Goal: Information Seeking & Learning: Learn about a topic

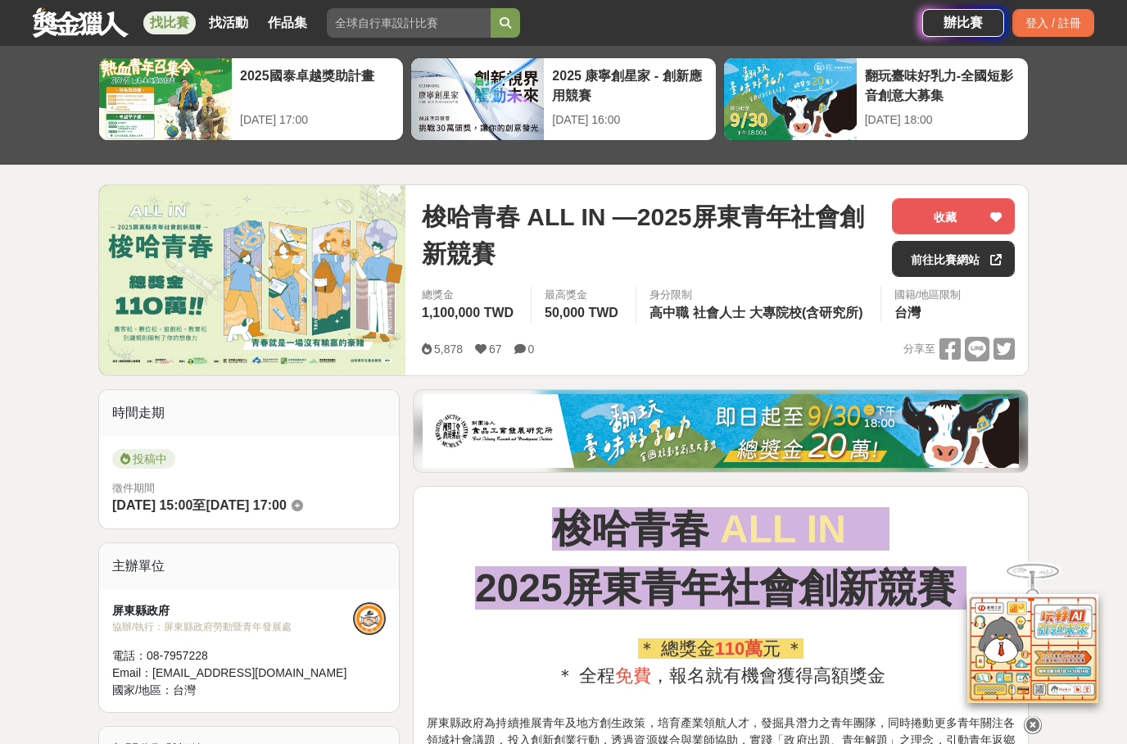
click at [1047, 16] on div "登入 / 註冊" at bounding box center [1053, 23] width 82 height 28
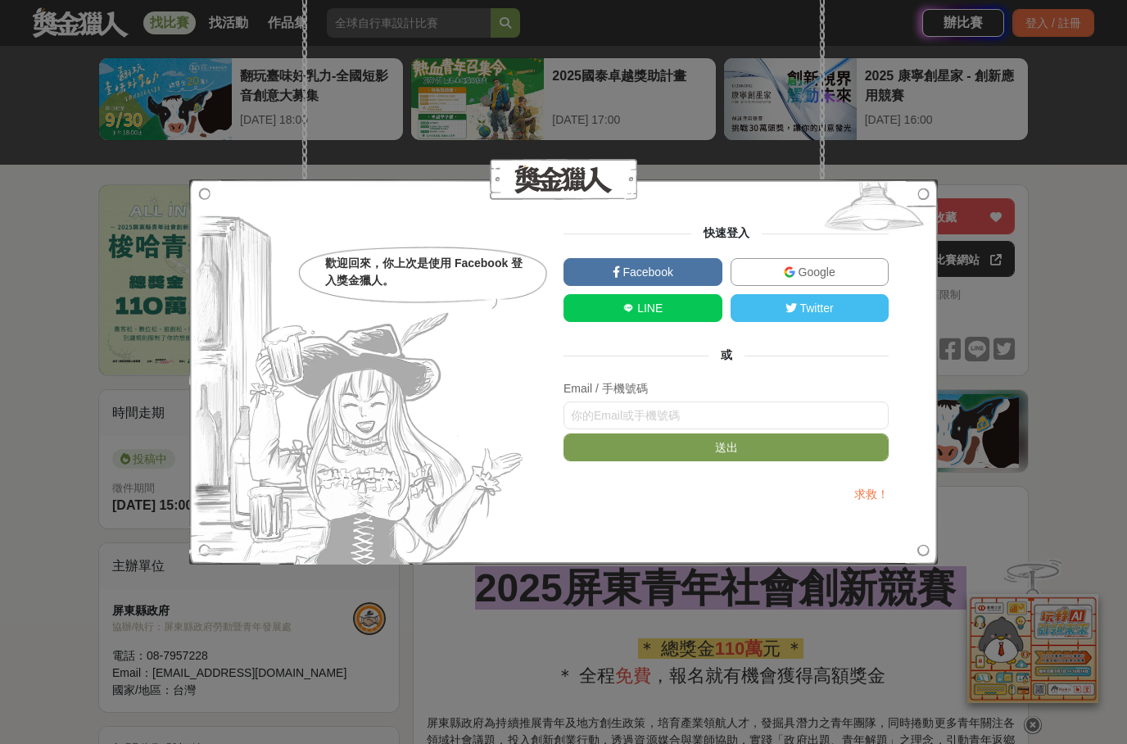
click at [674, 263] on link "Facebook" at bounding box center [642, 272] width 159 height 28
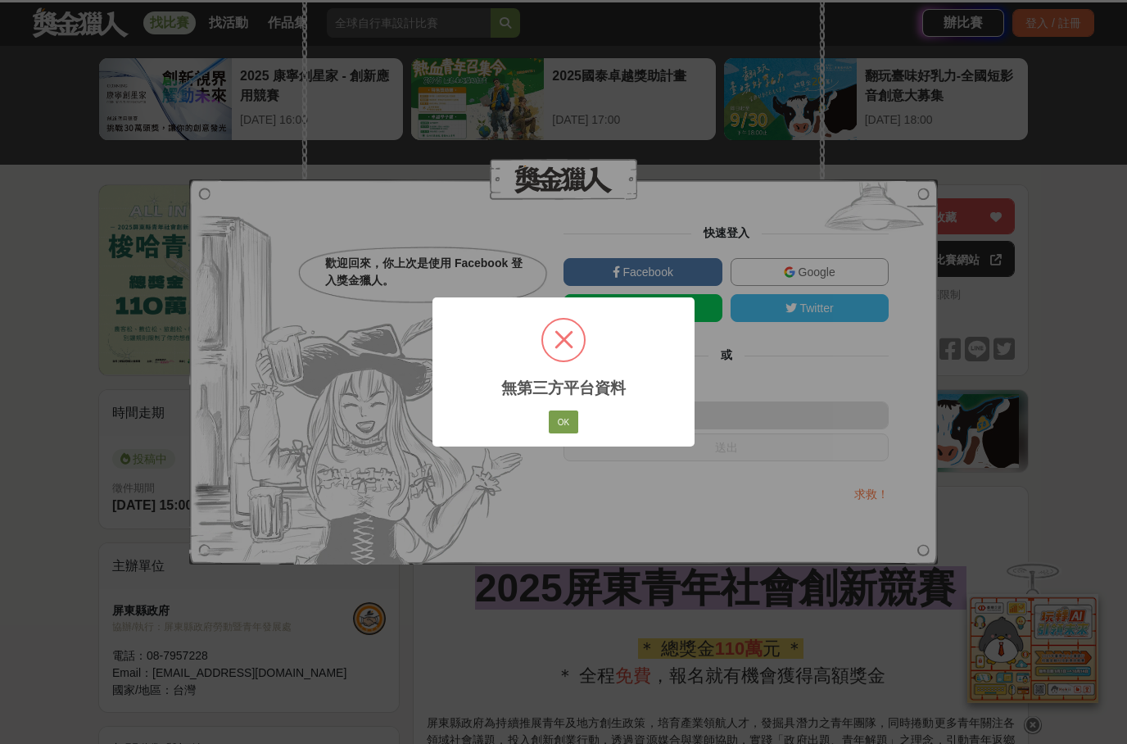
click at [570, 421] on button "OK" at bounding box center [563, 421] width 29 height 23
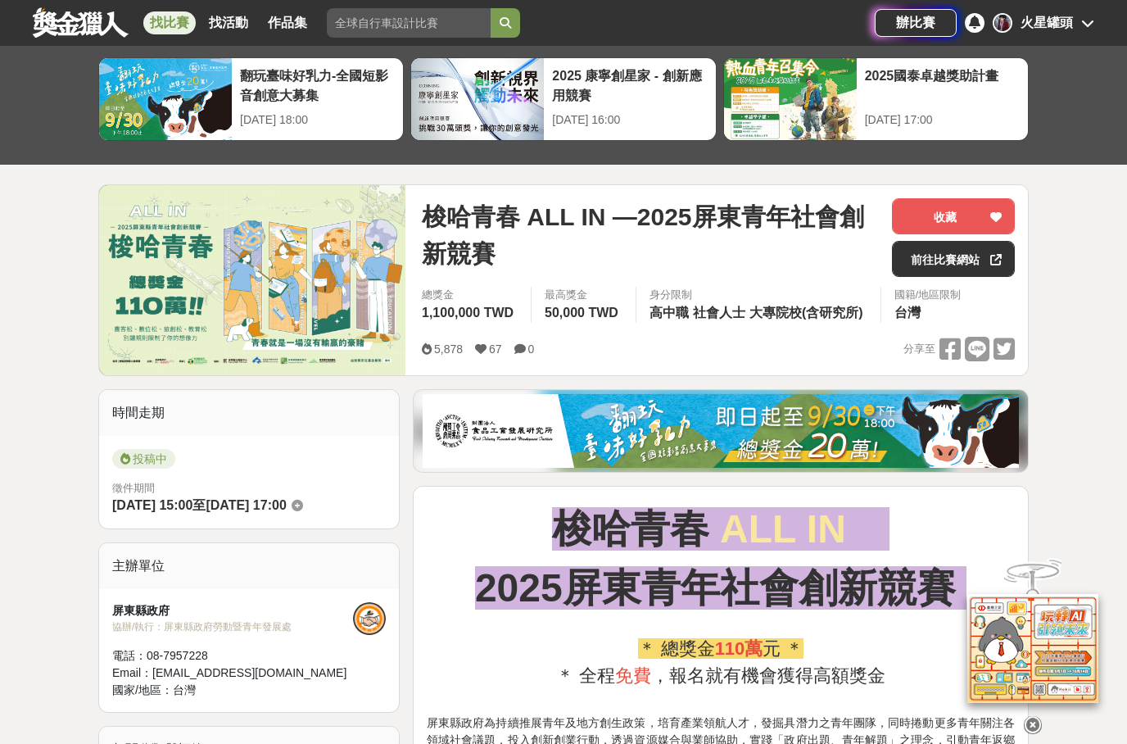
click at [111, 16] on link at bounding box center [80, 22] width 99 height 31
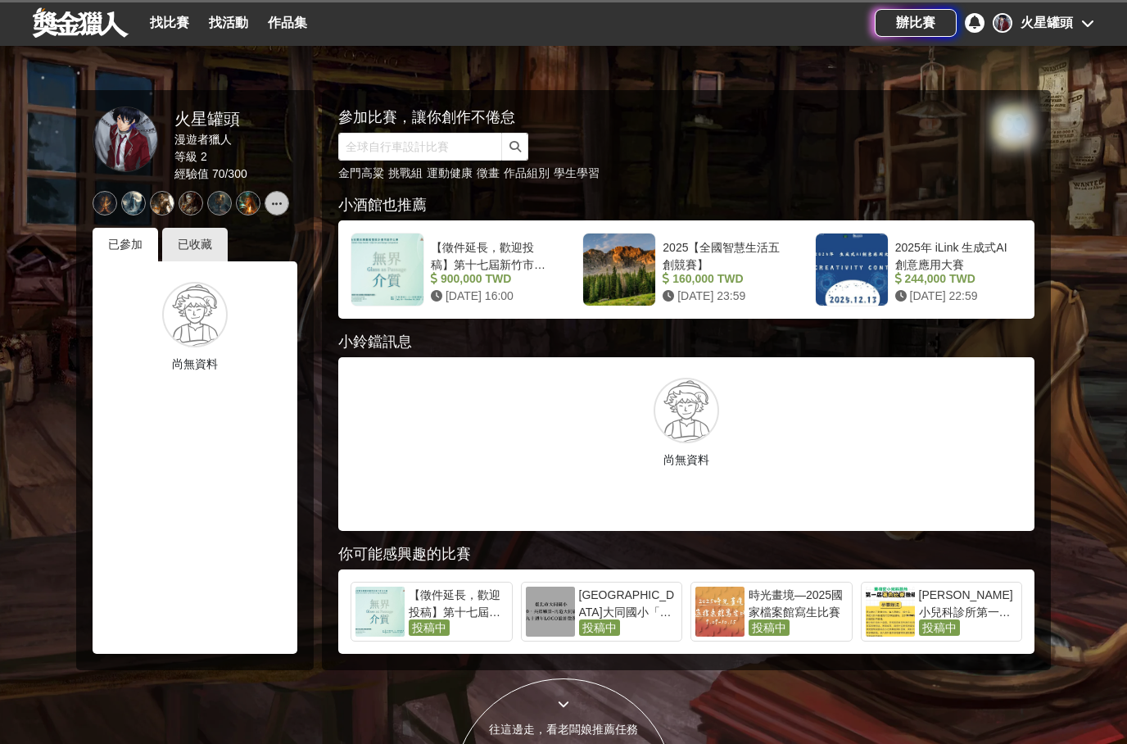
click at [211, 247] on div "已收藏" at bounding box center [195, 245] width 66 height 34
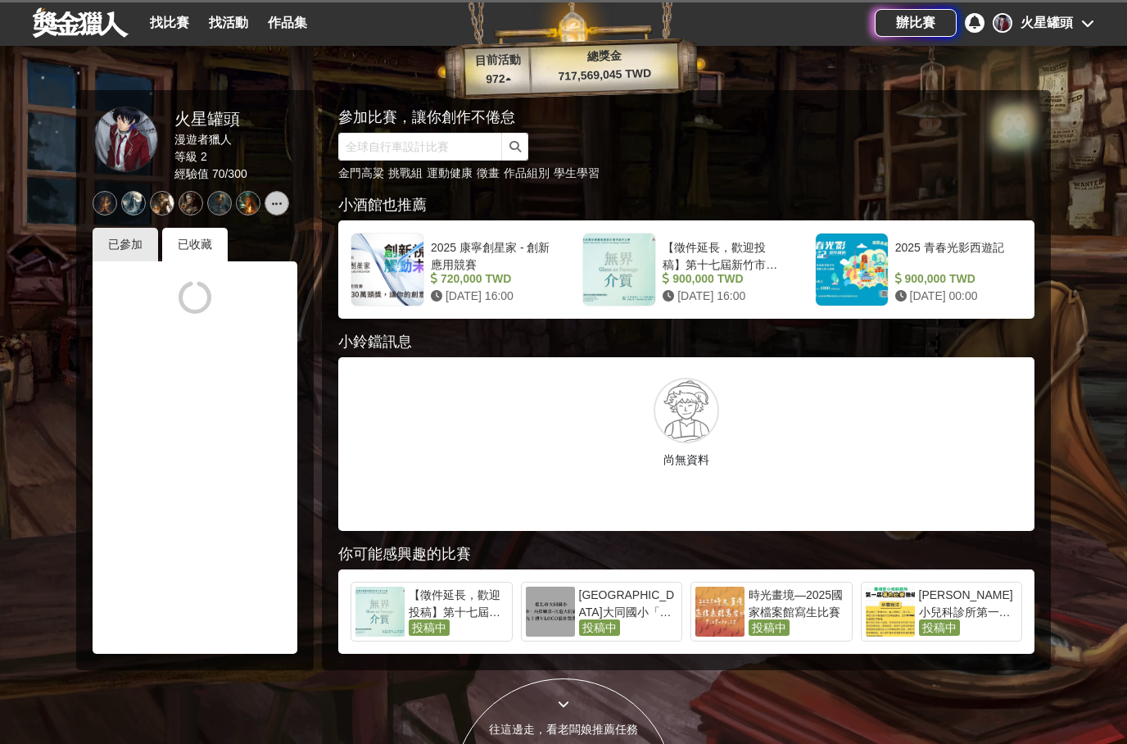
click at [181, 27] on link "找比賽" at bounding box center [169, 22] width 52 height 23
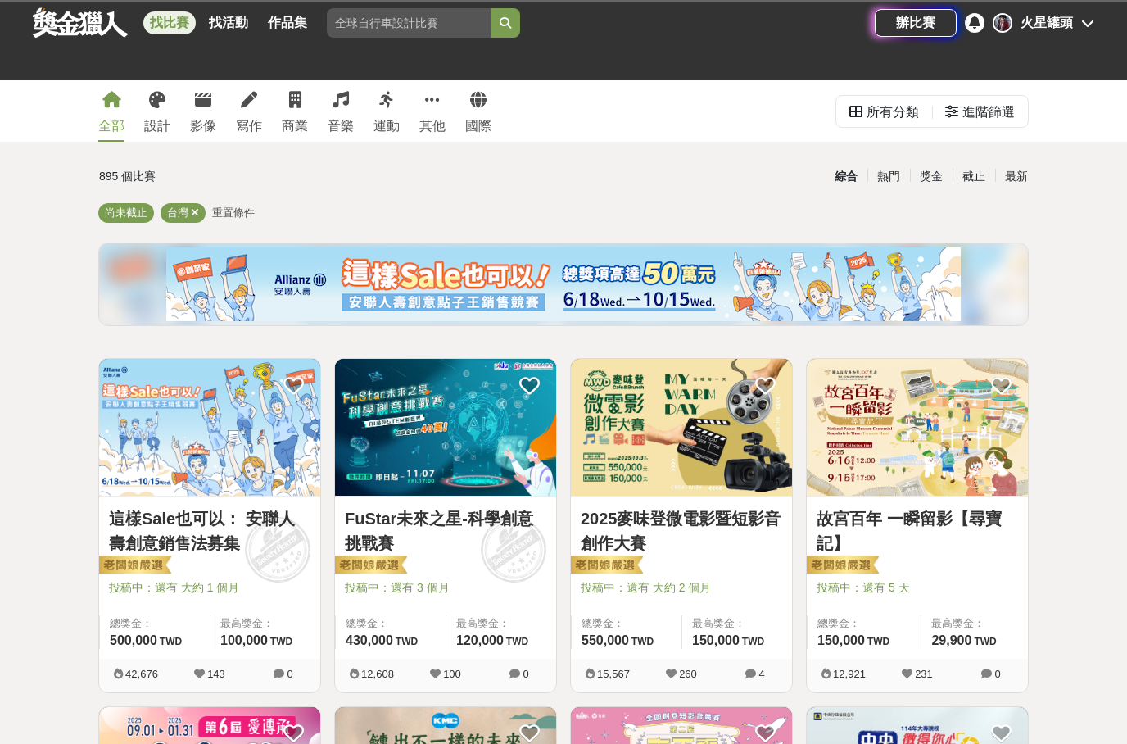
click at [168, 99] on link "設計" at bounding box center [157, 110] width 26 height 61
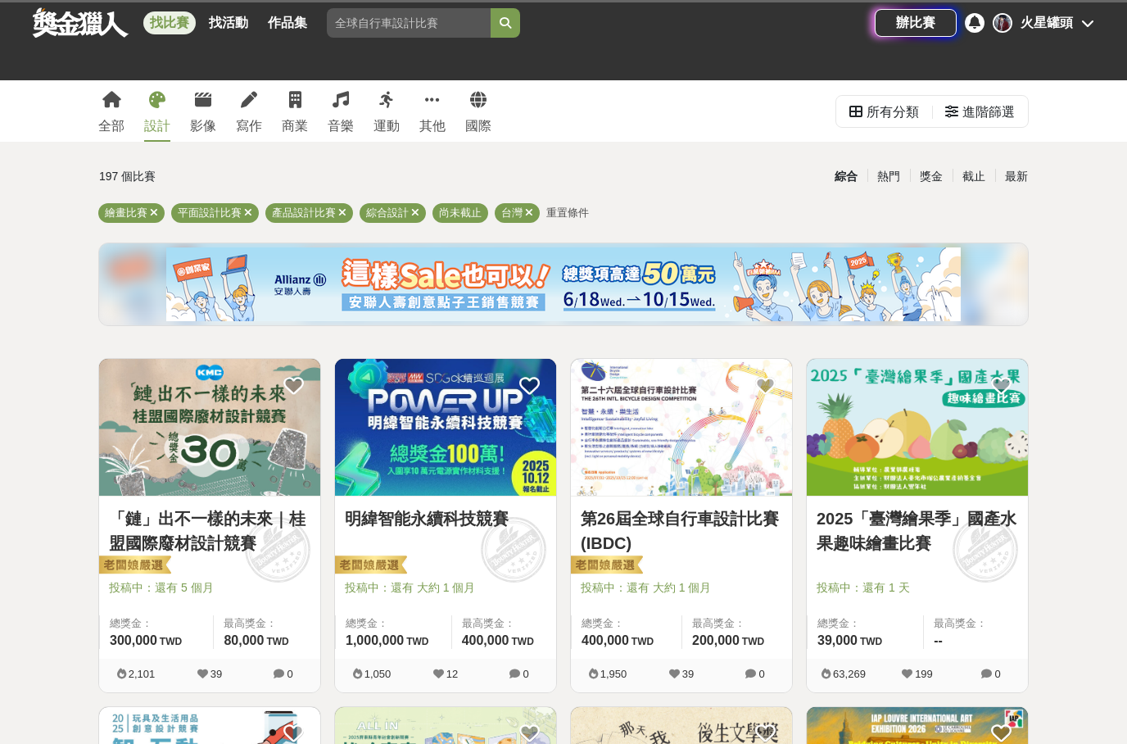
click at [975, 164] on div "截止" at bounding box center [974, 176] width 43 height 29
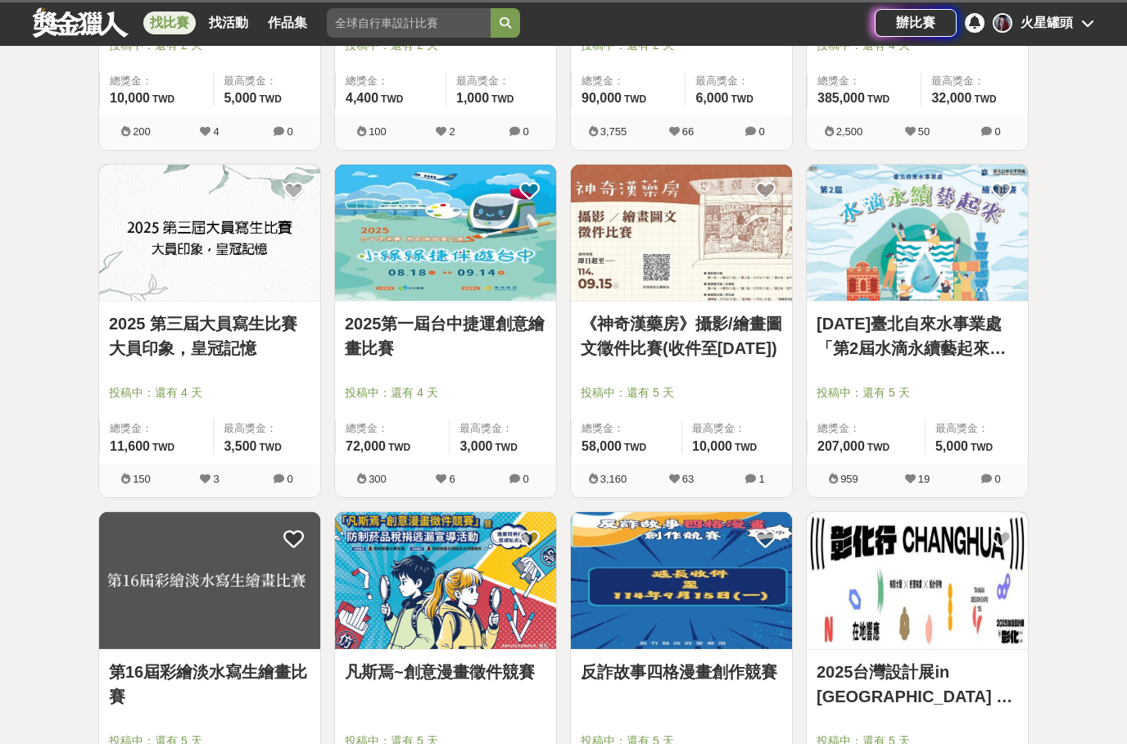
scroll to position [1853, 0]
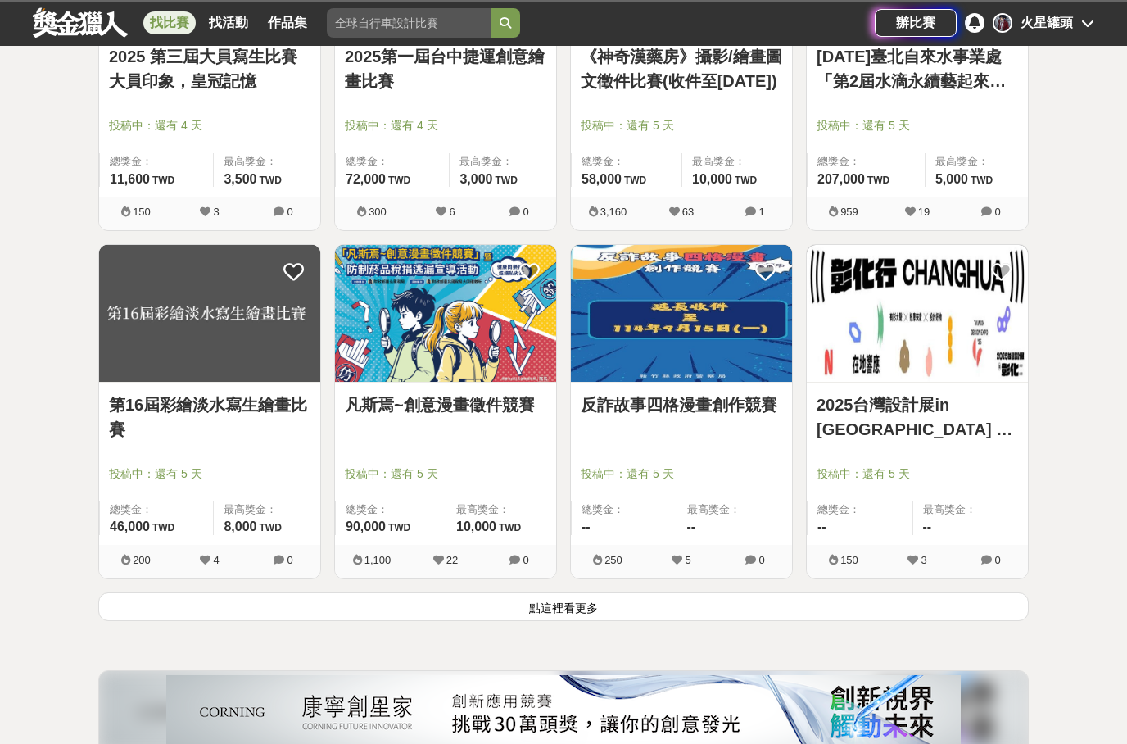
click at [725, 615] on button "點這裡看更多" at bounding box center [563, 606] width 930 height 29
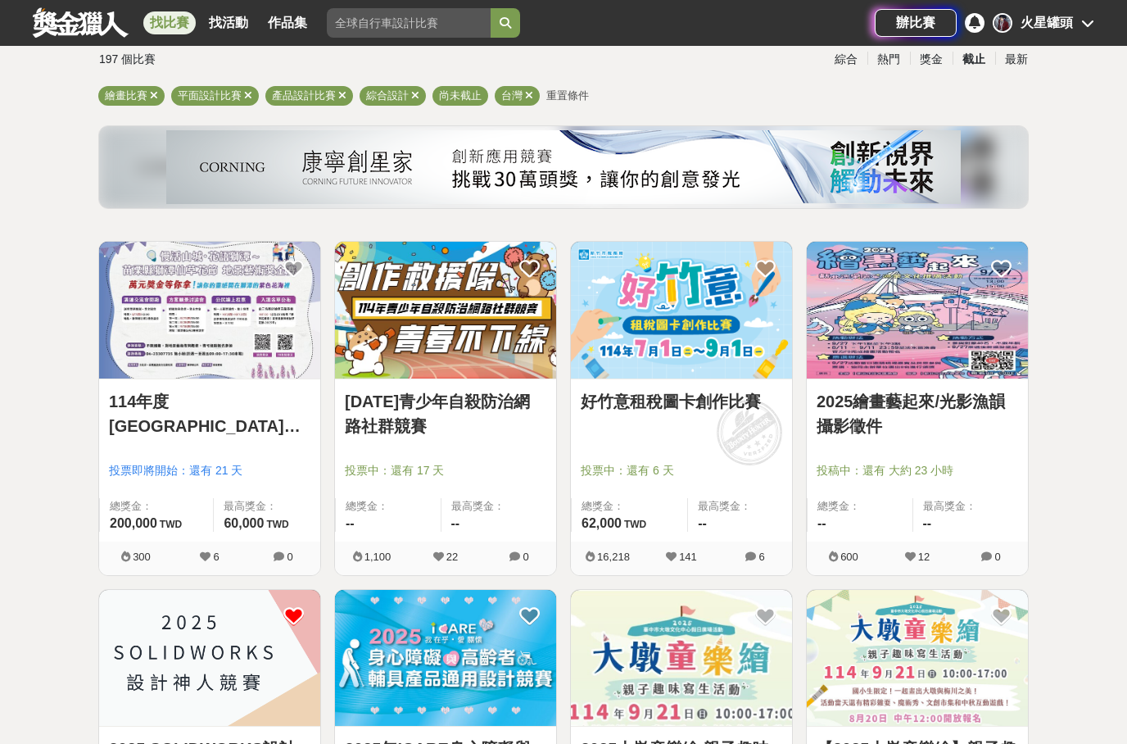
click at [1016, 65] on div "最新" at bounding box center [1016, 59] width 43 height 29
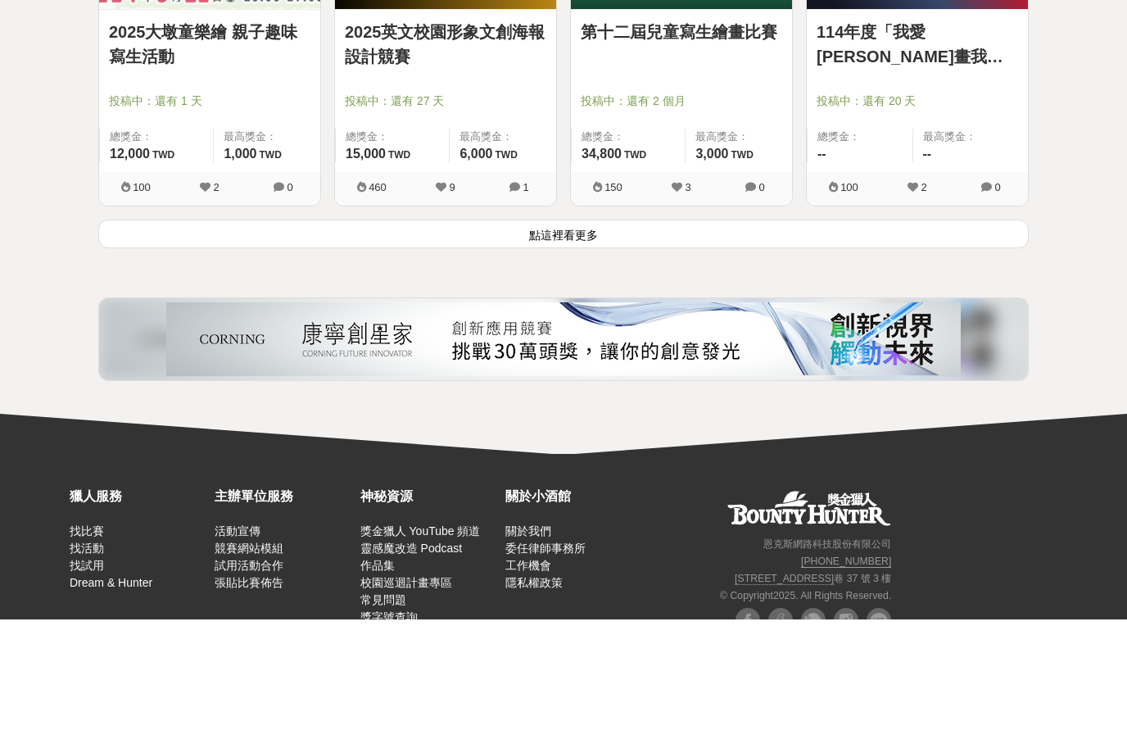
scroll to position [2166, 0]
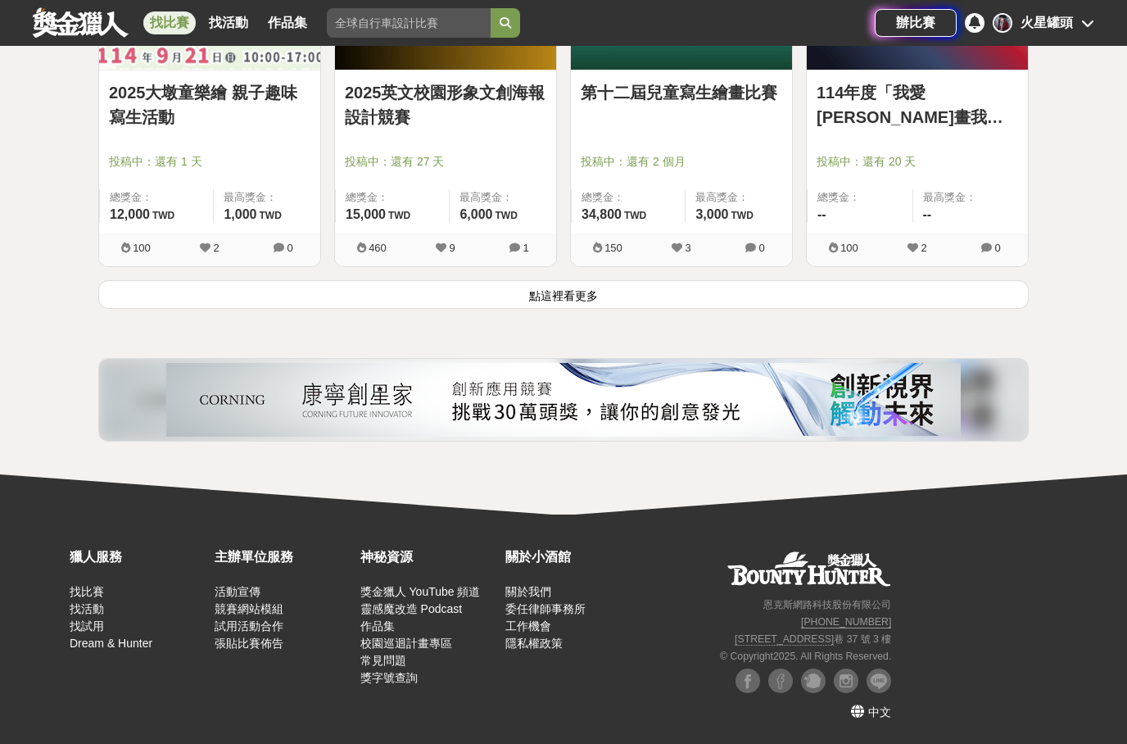
click at [722, 298] on button "點這裡看更多" at bounding box center [563, 294] width 930 height 29
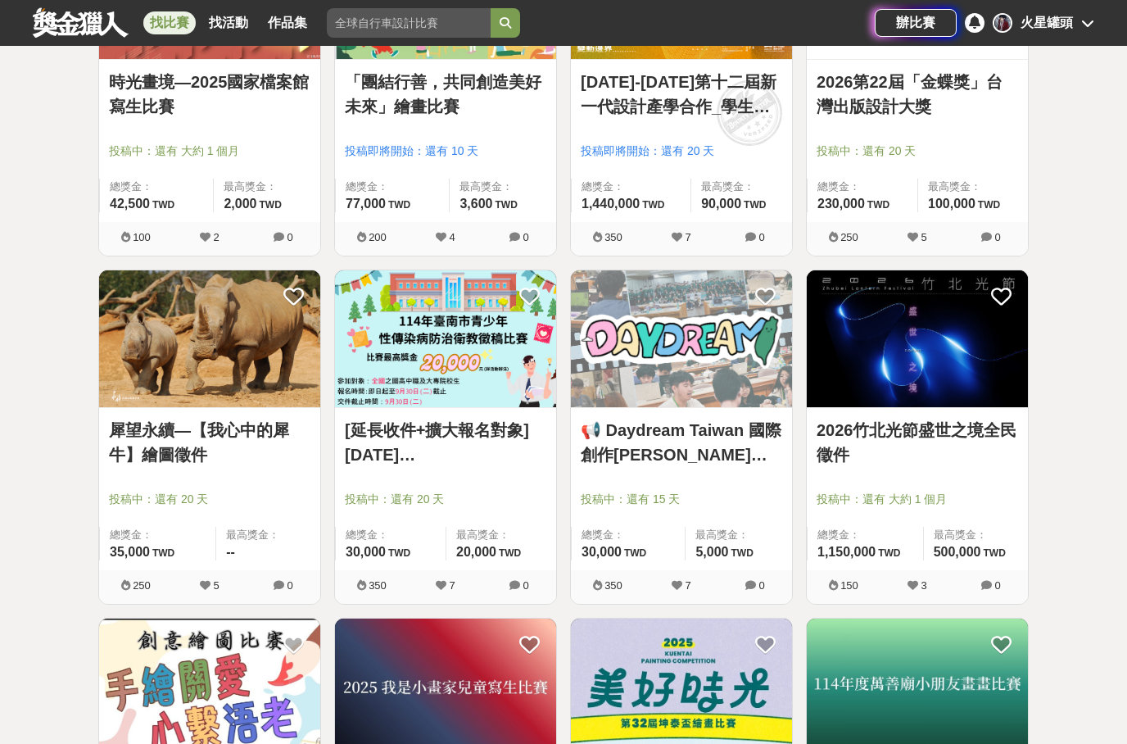
scroll to position [1122, 0]
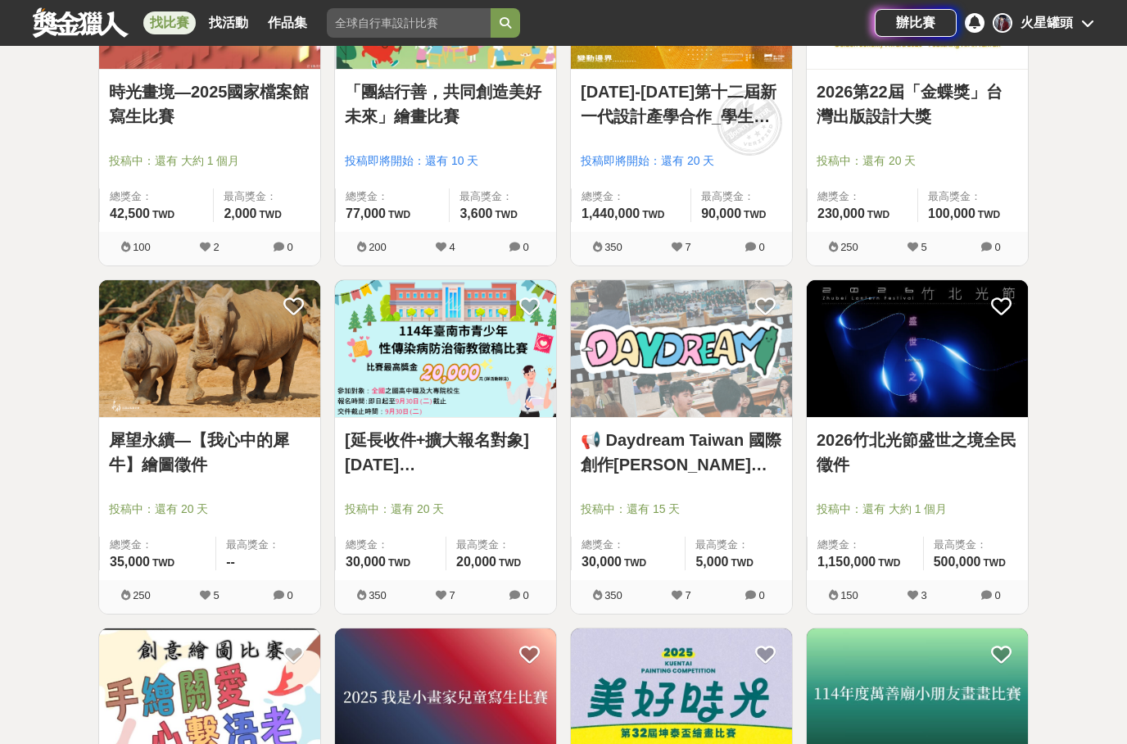
click at [727, 360] on img at bounding box center [681, 348] width 221 height 137
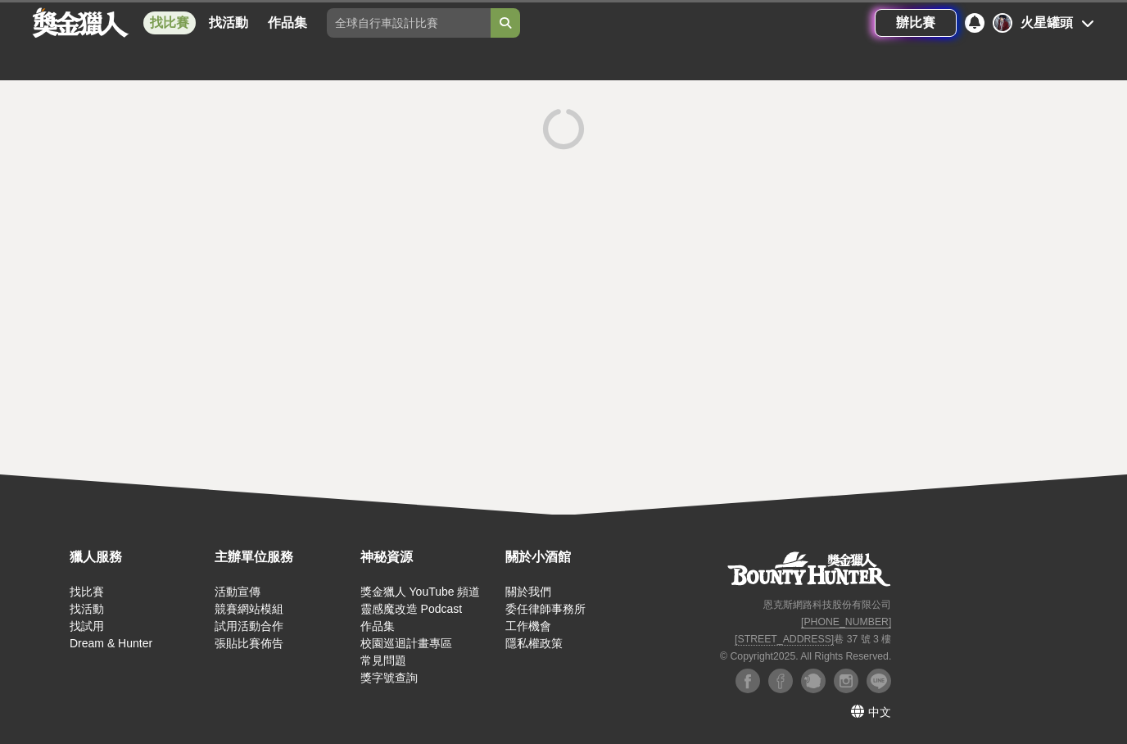
scroll to position [66, 0]
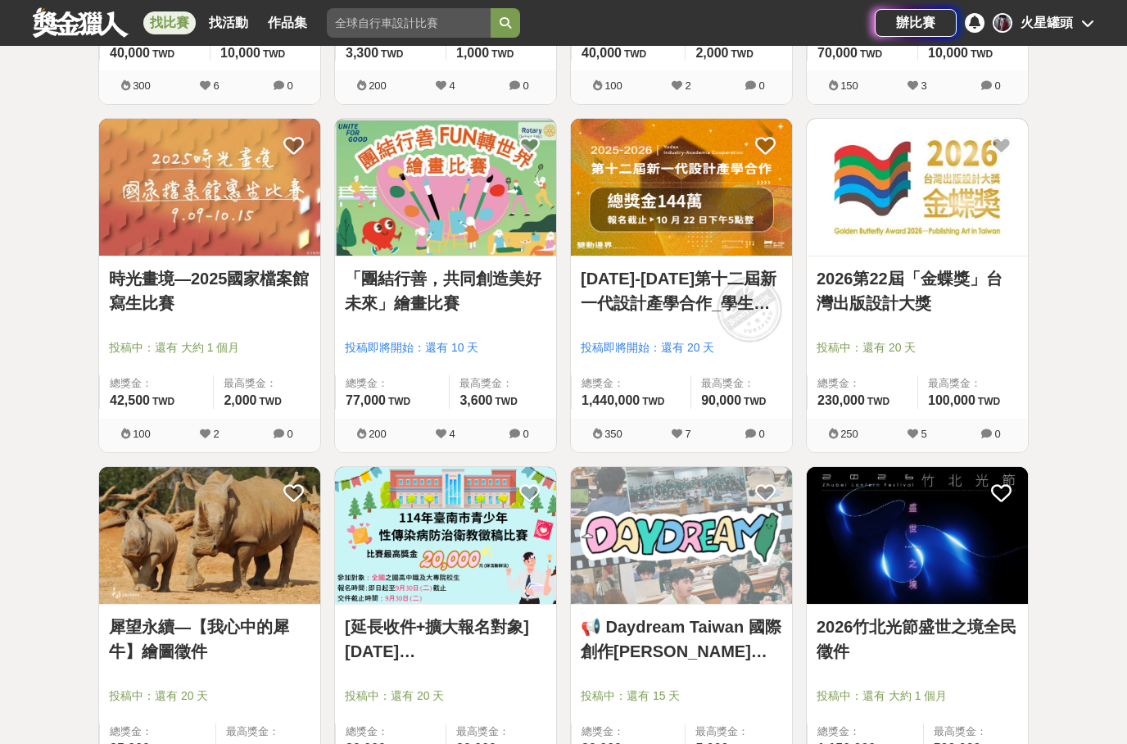
scroll to position [930, 0]
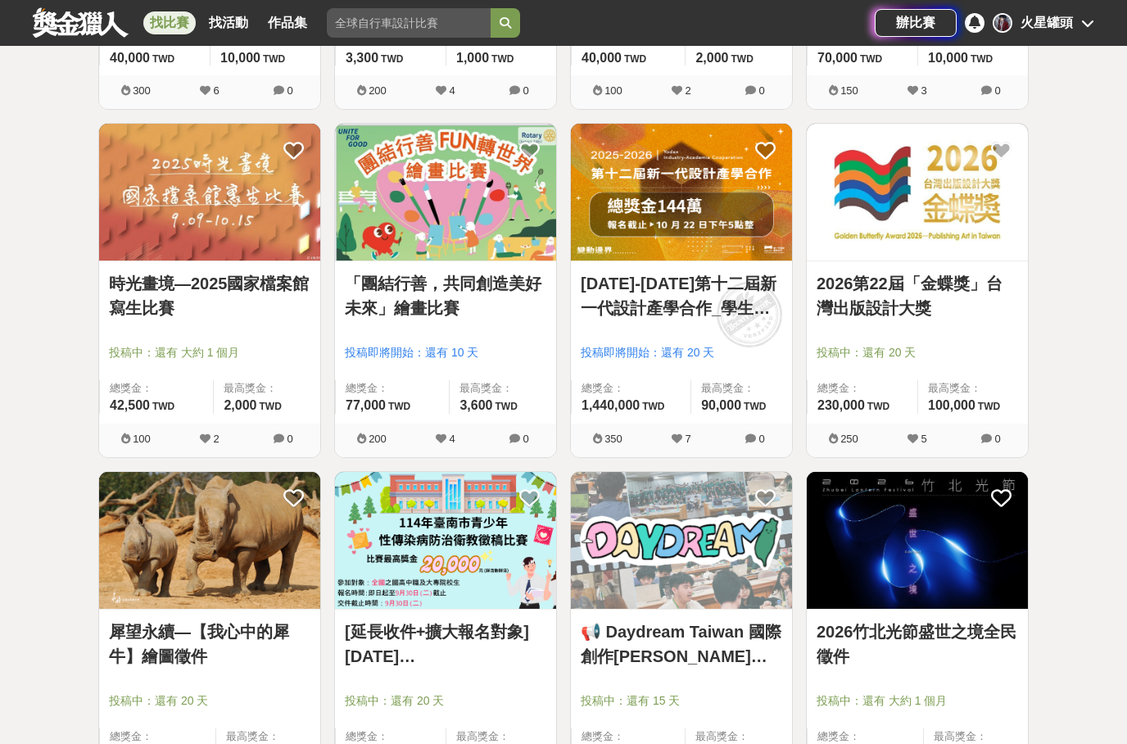
click at [704, 178] on img at bounding box center [681, 192] width 221 height 137
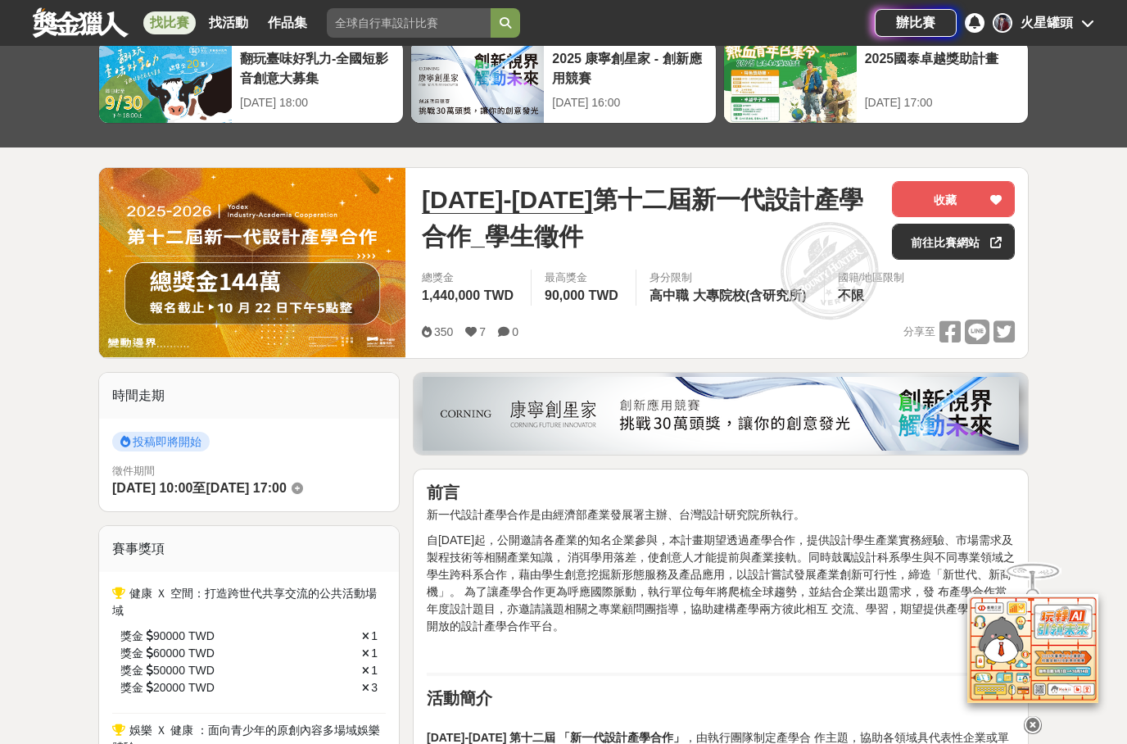
scroll to position [91, 0]
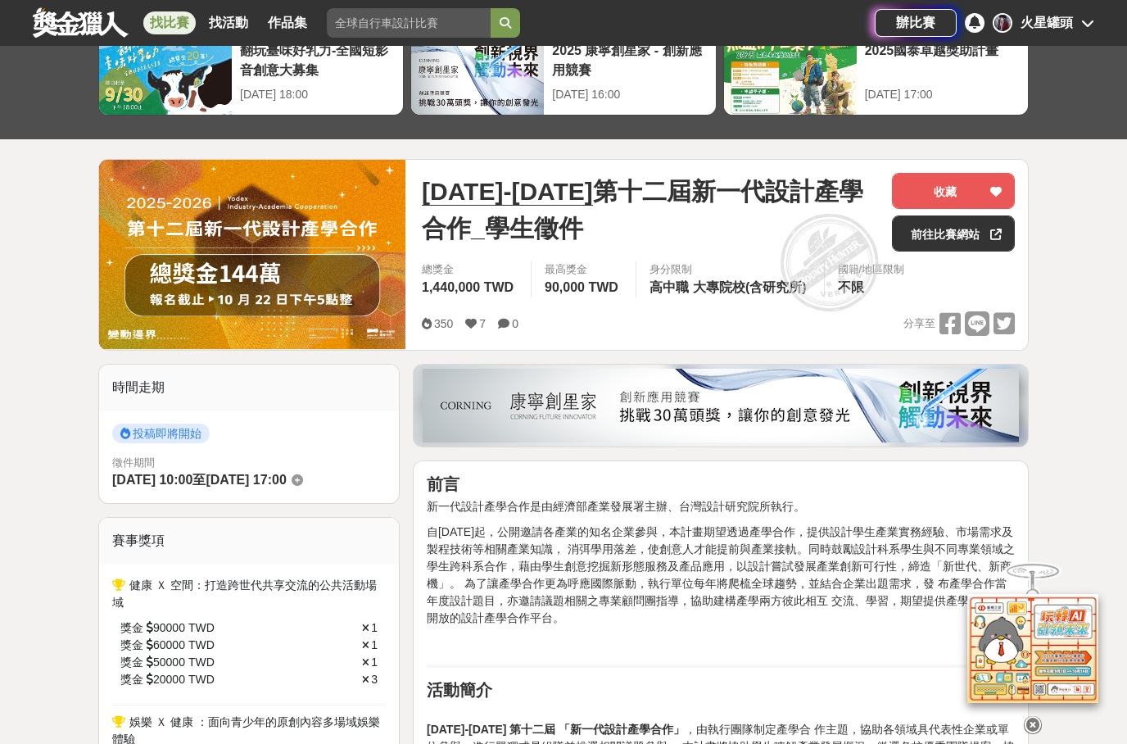
click at [942, 190] on button "收藏" at bounding box center [953, 191] width 123 height 36
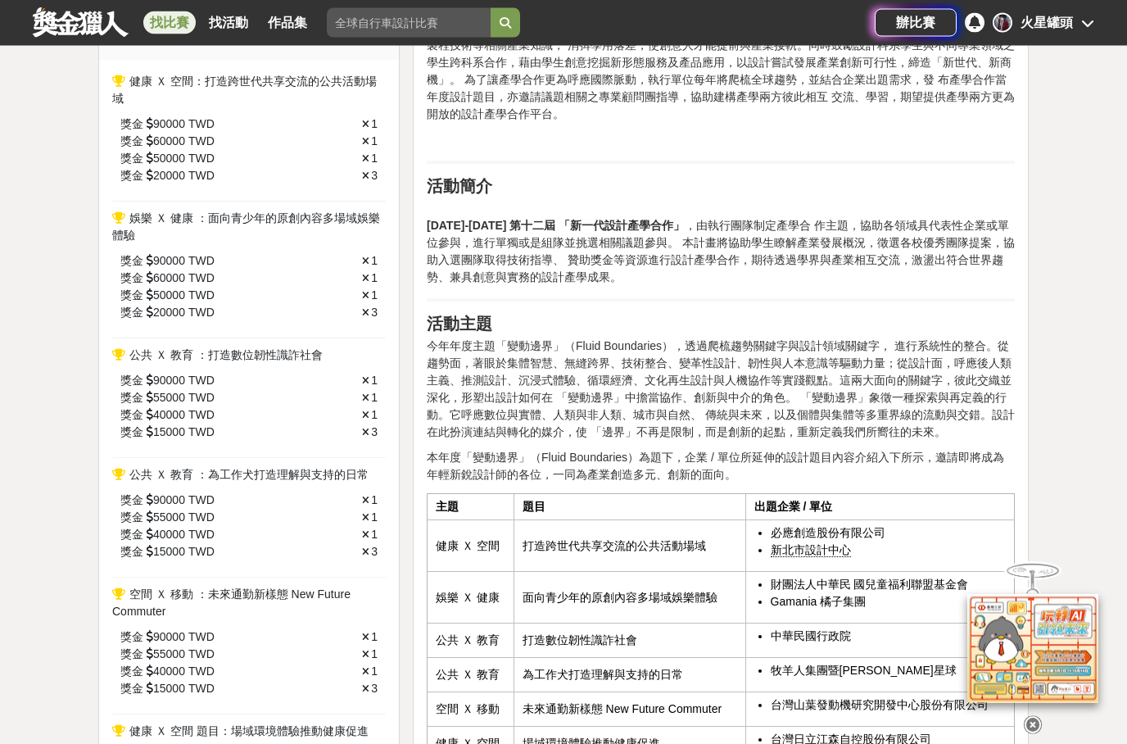
scroll to position [0, 0]
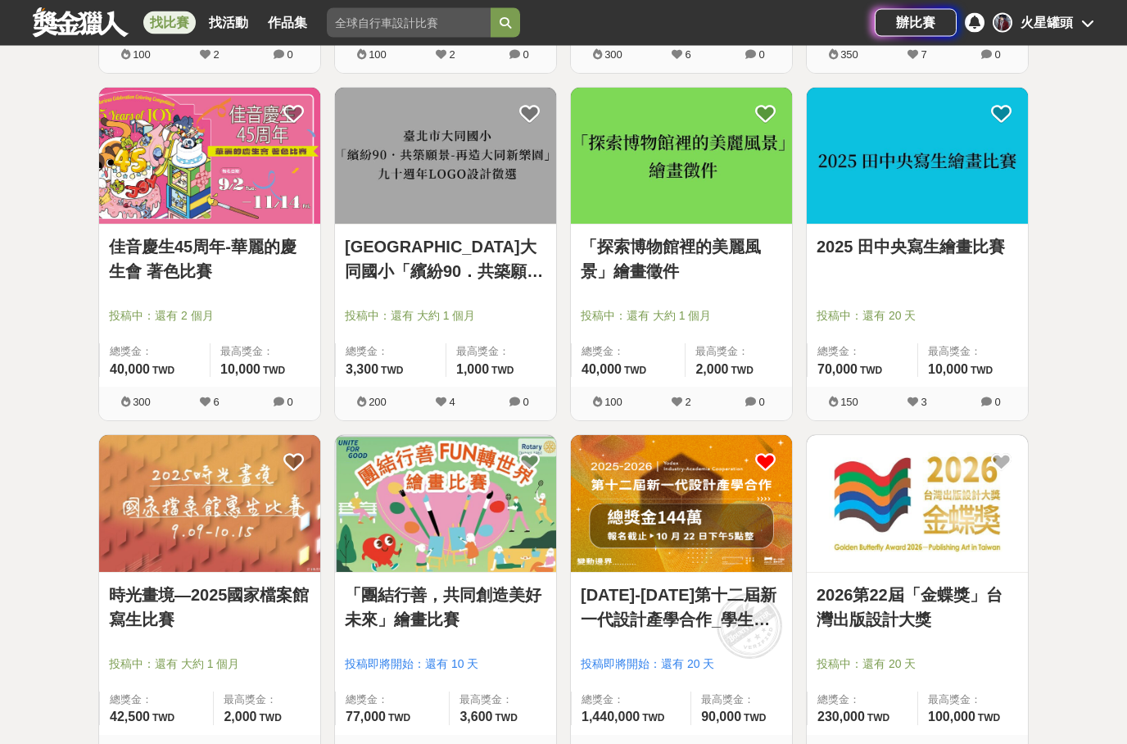
scroll to position [609, 0]
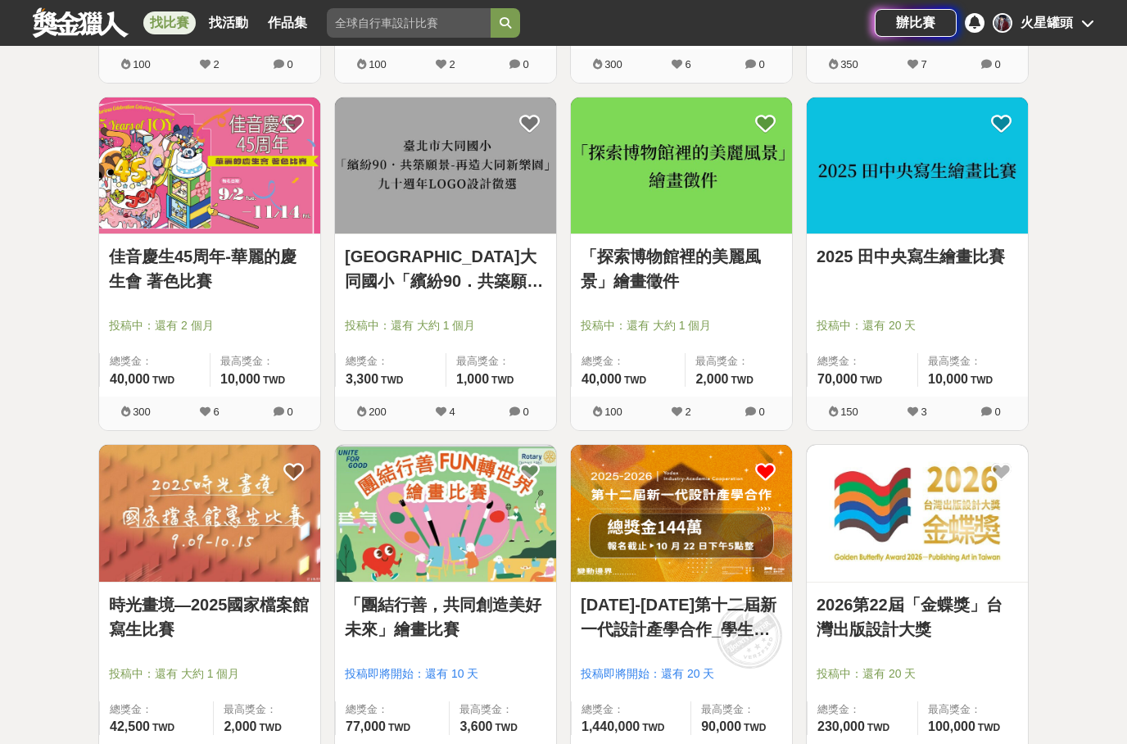
click at [210, 20] on link "找活動" at bounding box center [228, 22] width 52 height 23
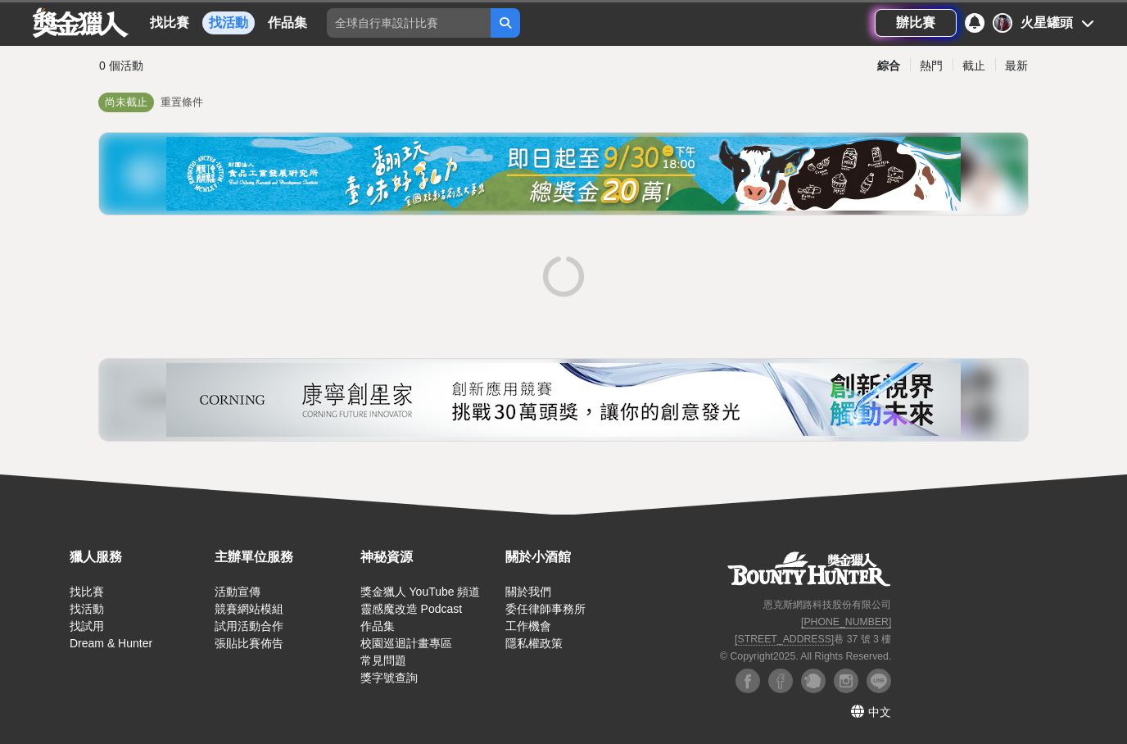
scroll to position [111, 0]
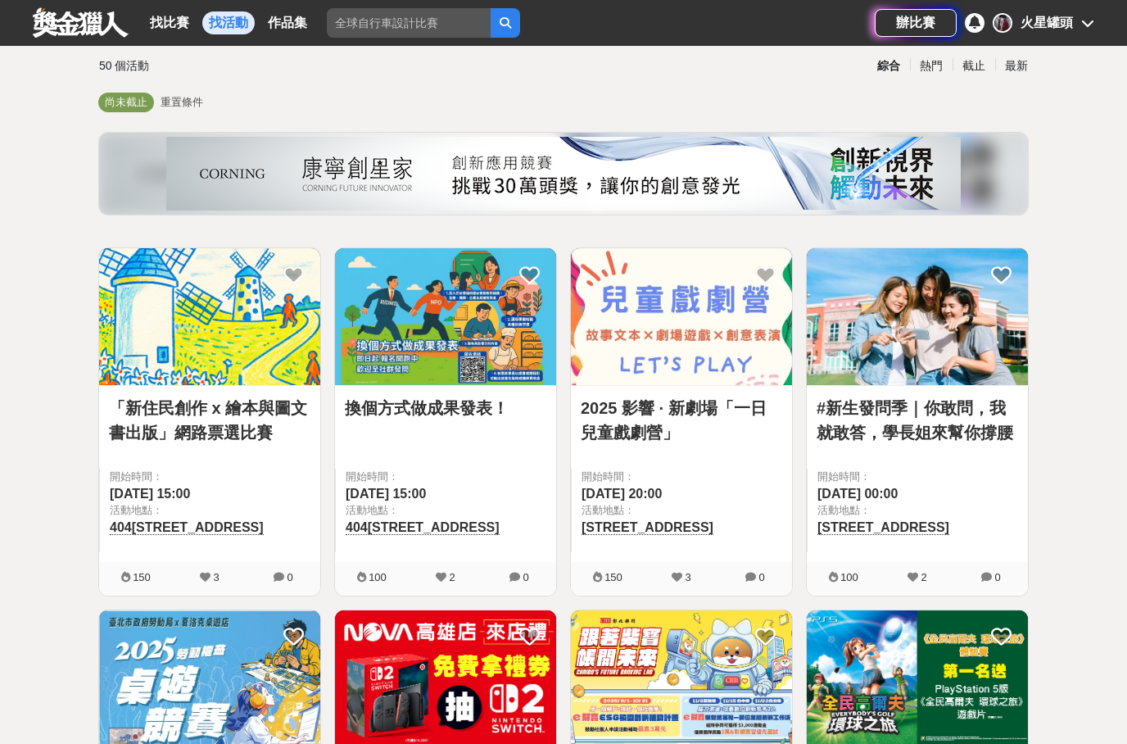
click at [1016, 71] on div "最新" at bounding box center [1016, 66] width 43 height 29
